Goal: Check status: Check status

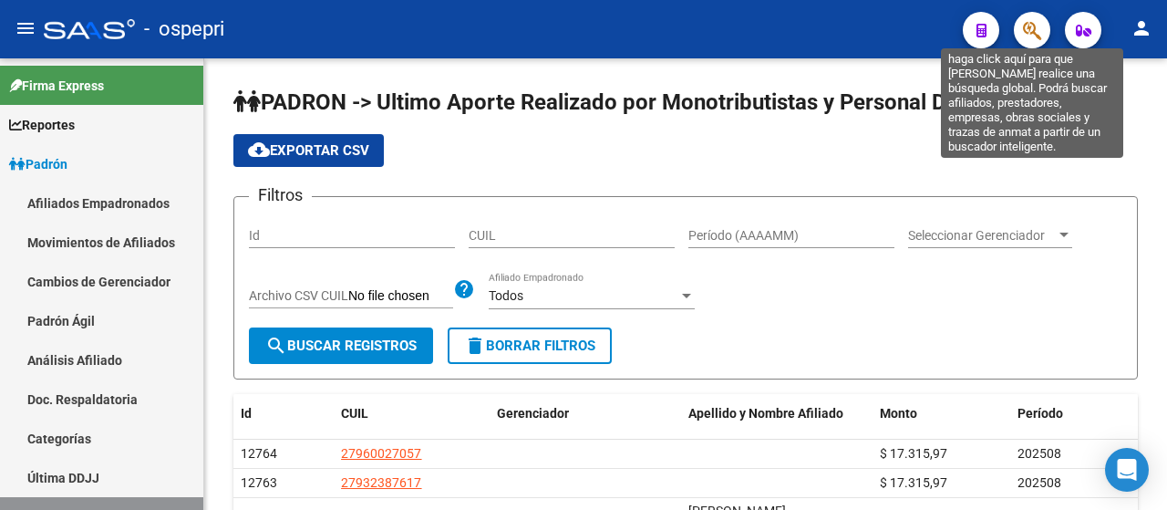
click at [1033, 28] on icon "button" at bounding box center [1032, 30] width 18 height 21
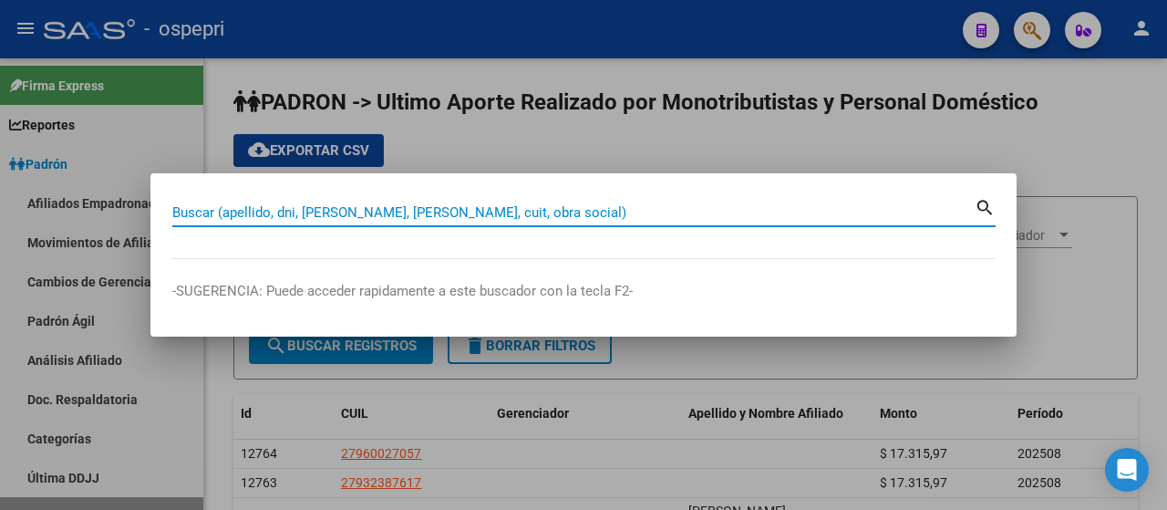
paste input "27832249"
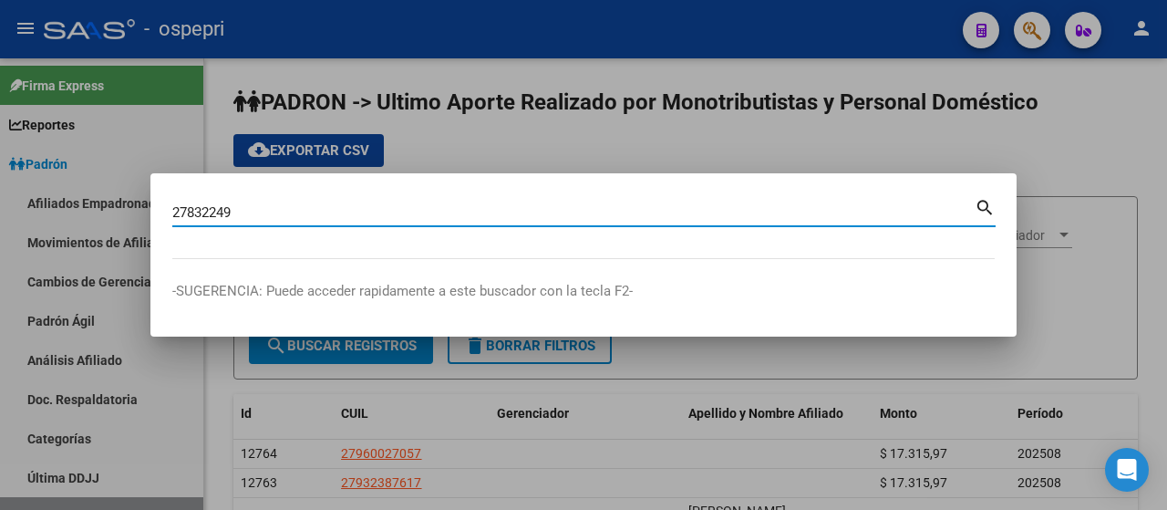
type input "27832249"
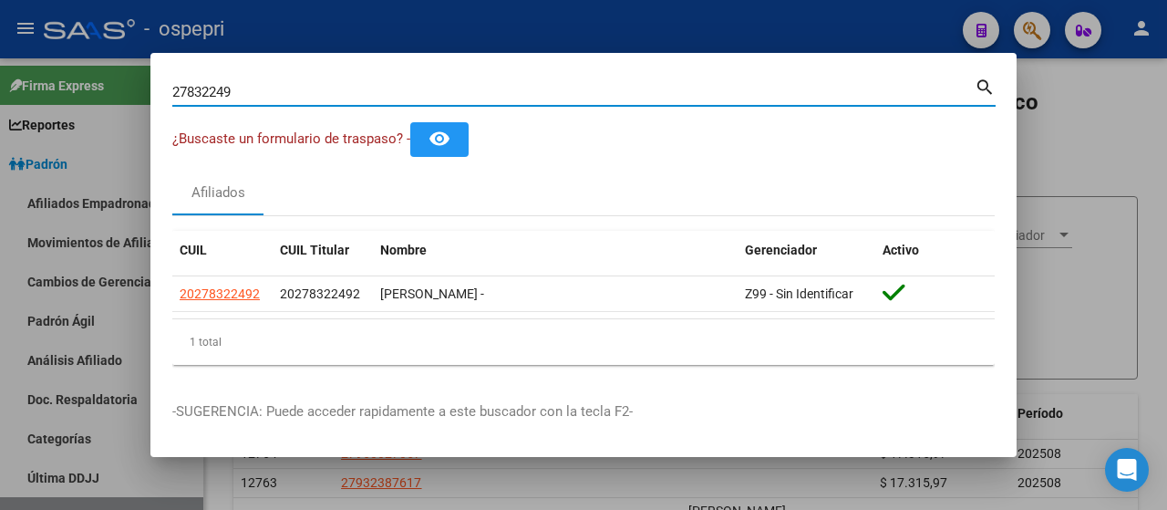
click at [981, 84] on mat-icon "search" at bounding box center [984, 86] width 21 height 22
click at [1129, 93] on div at bounding box center [583, 255] width 1167 height 510
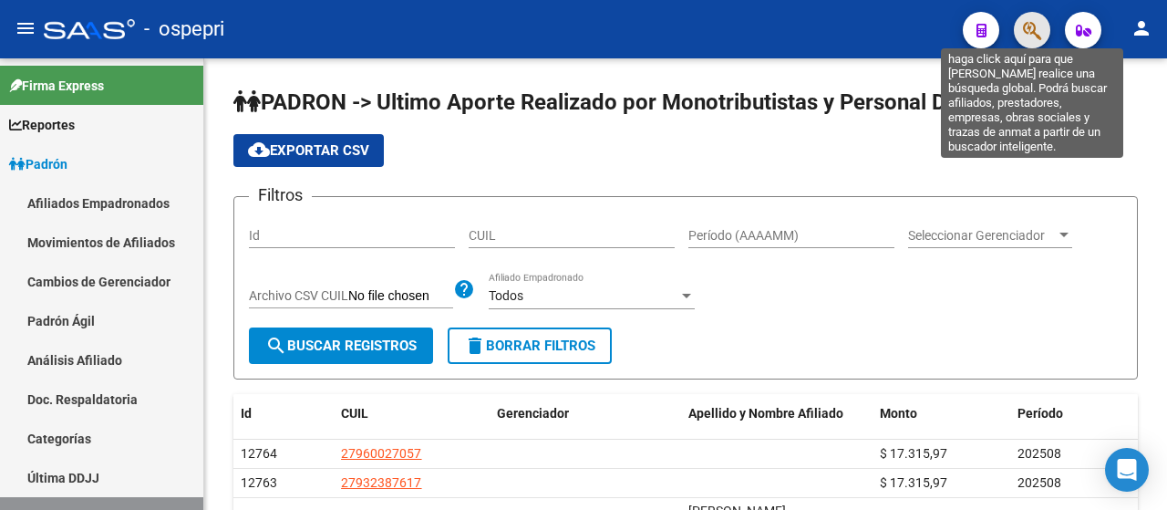
click at [1034, 30] on icon "button" at bounding box center [1032, 30] width 18 height 21
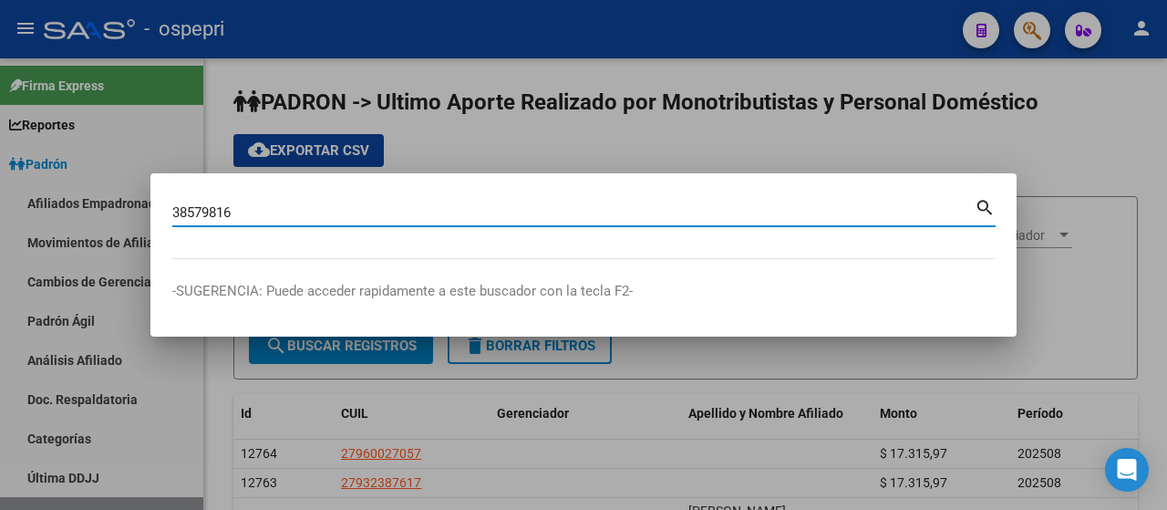
type input "38579816"
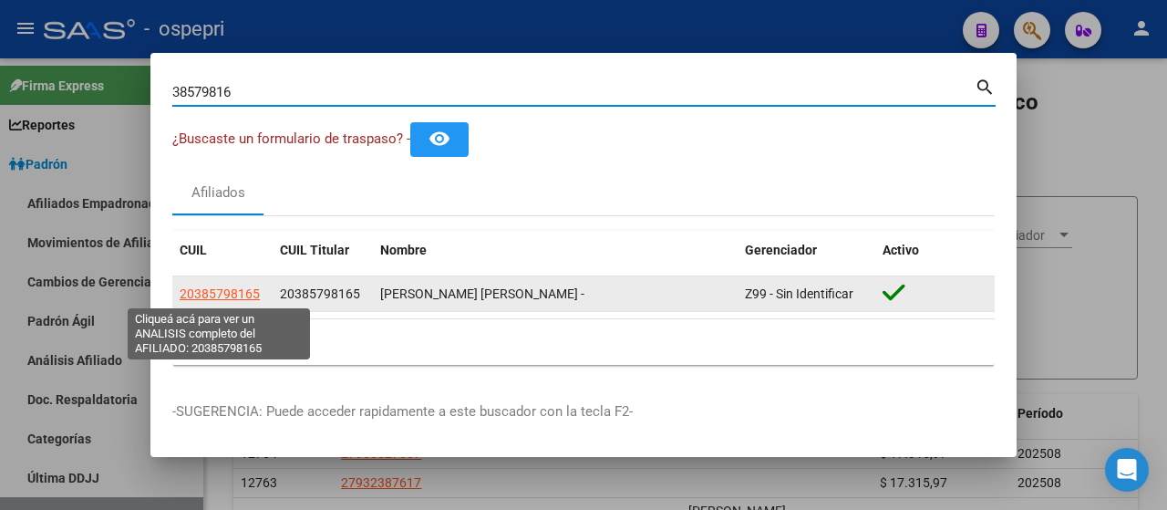
click at [230, 289] on span "20385798165" at bounding box center [220, 293] width 80 height 15
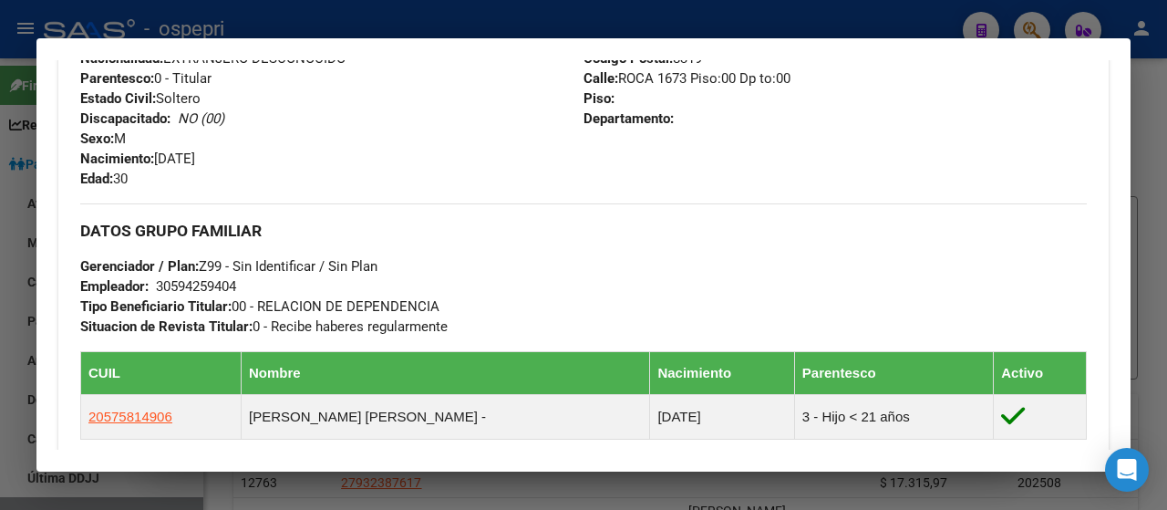
scroll to position [1150, 0]
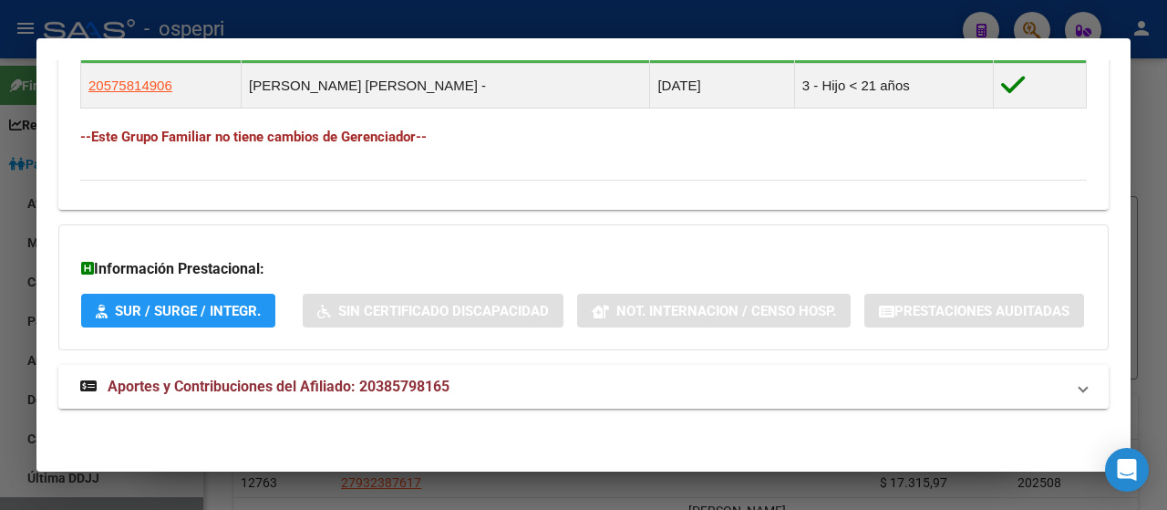
click at [354, 381] on span "Aportes y Contribuciones del Afiliado: 20385798165" at bounding box center [279, 385] width 342 height 17
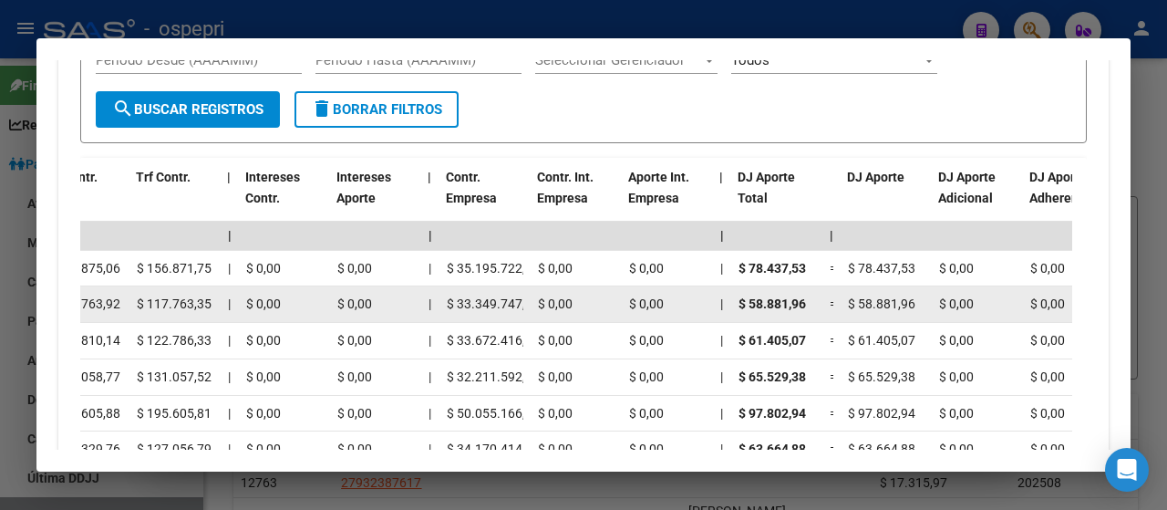
scroll to position [1573, 0]
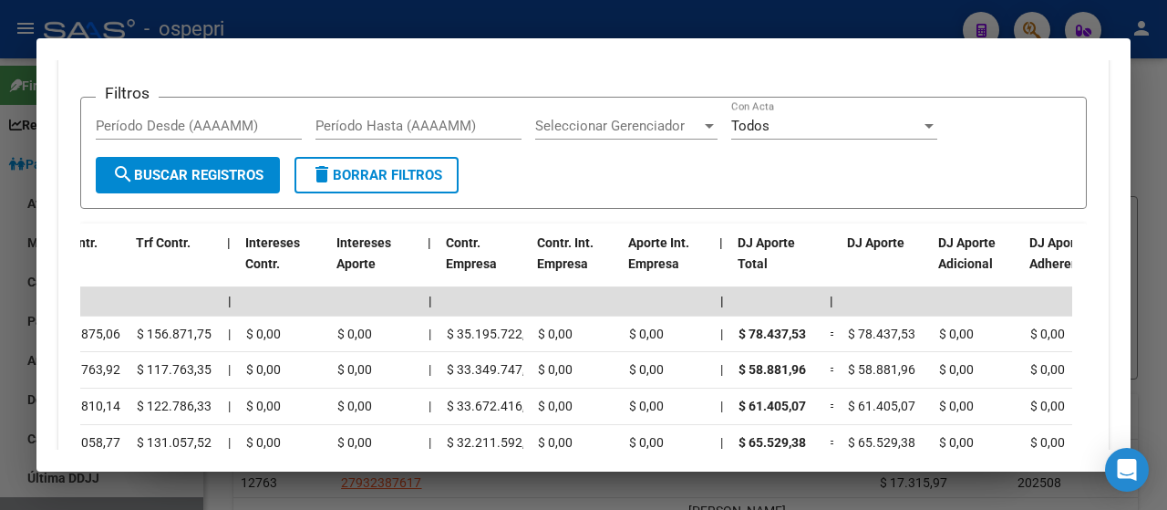
click at [737, 33] on div "ARCA Relaciones Laborales" at bounding box center [752, 23] width 170 height 20
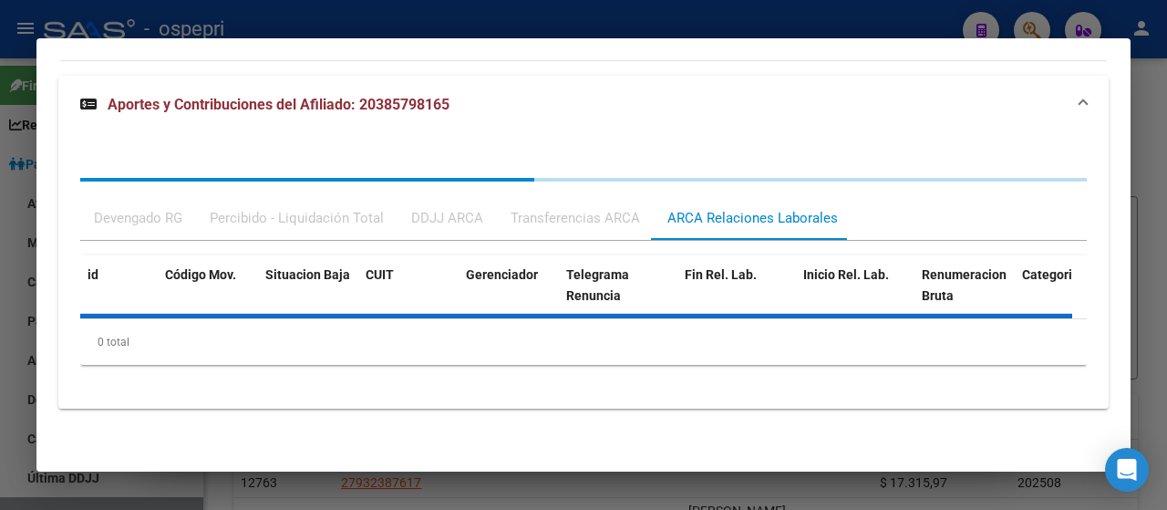
scroll to position [1524, 0]
